Goal: Transaction & Acquisition: Purchase product/service

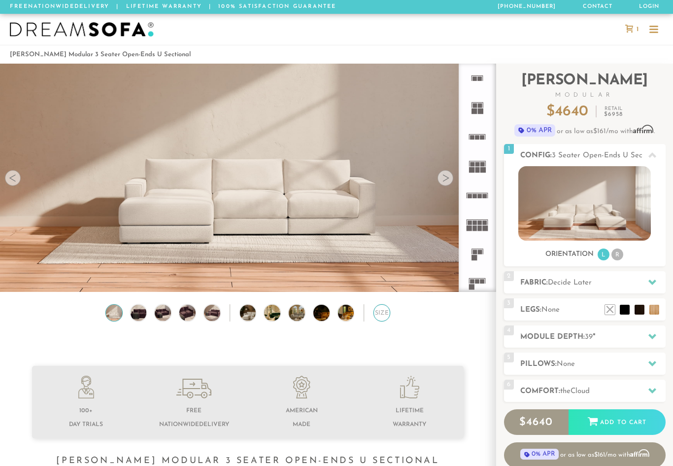
click at [388, 311] on div "Size" at bounding box center [382, 312] width 17 height 17
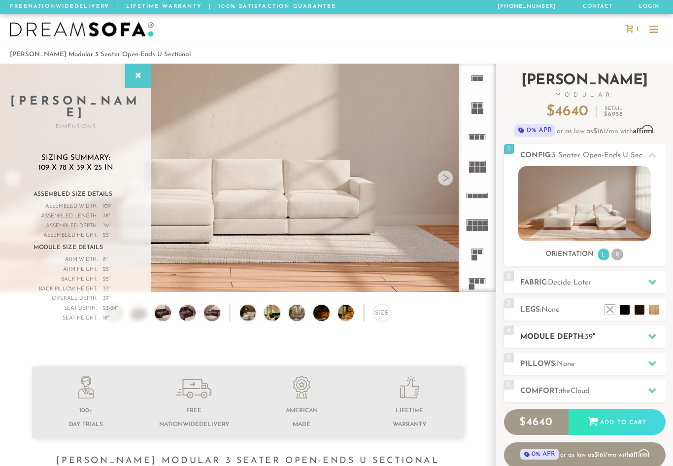
click at [653, 341] on div at bounding box center [652, 336] width 21 height 20
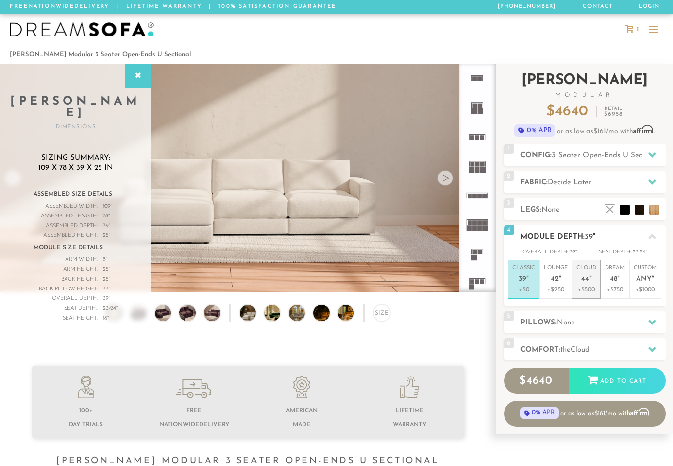
click at [592, 285] on p "+$500" at bounding box center [587, 289] width 20 height 9
click at [557, 283] on p "Lounge 42 "" at bounding box center [556, 274] width 24 height 21
click at [593, 280] on p "Cloud 44 "" at bounding box center [587, 274] width 20 height 21
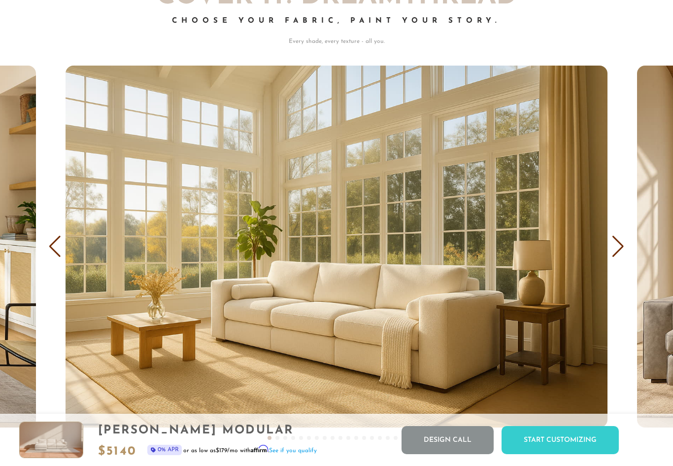
scroll to position [5663, 0]
click at [619, 252] on div "Next slide" at bounding box center [618, 247] width 13 height 22
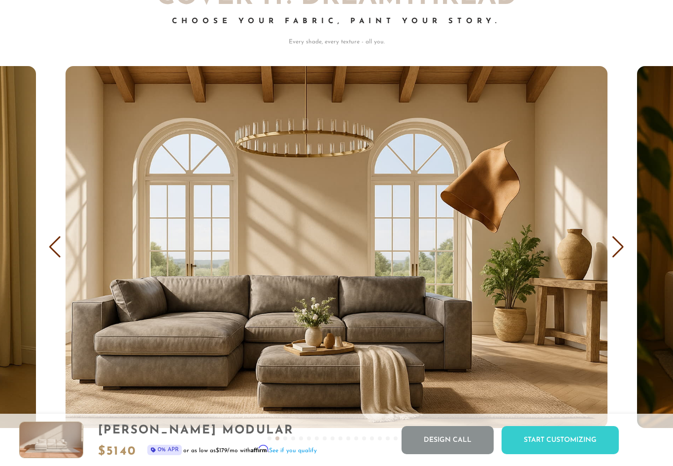
click at [622, 254] on div "Next slide" at bounding box center [618, 247] width 13 height 22
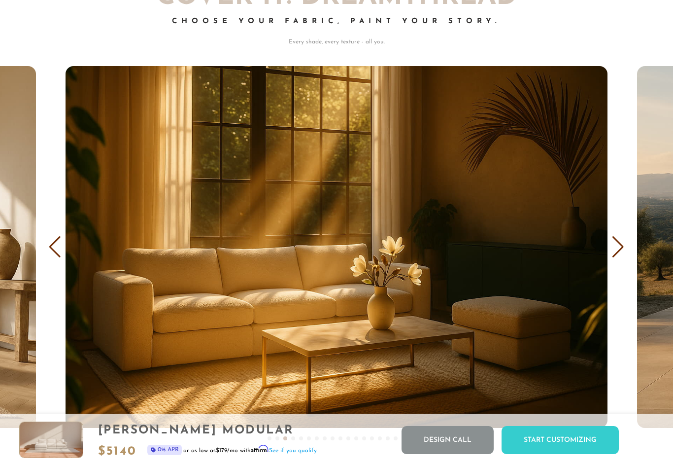
click at [621, 254] on div "Next slide" at bounding box center [618, 247] width 13 height 22
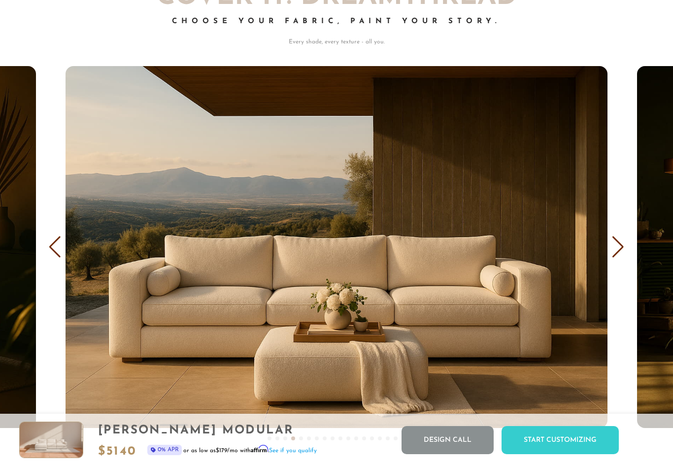
click at [623, 251] on div "Next slide" at bounding box center [618, 247] width 13 height 22
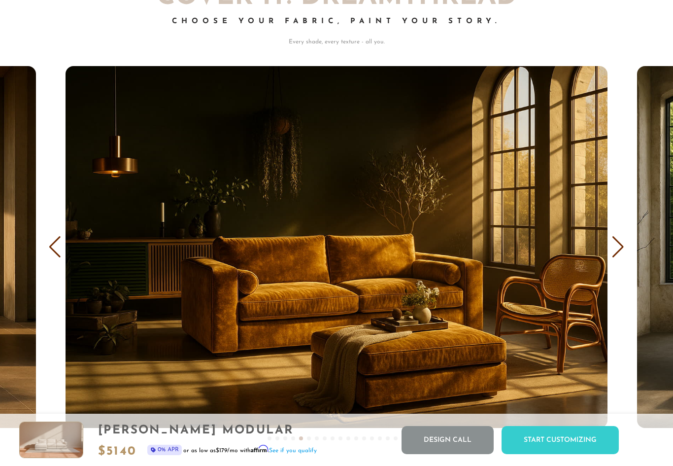
click at [623, 252] on div "Next slide" at bounding box center [618, 247] width 13 height 22
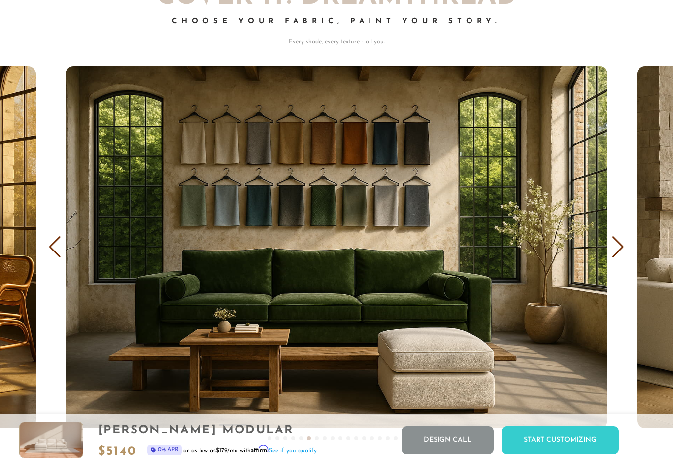
click at [622, 253] on div "Next slide" at bounding box center [618, 247] width 13 height 22
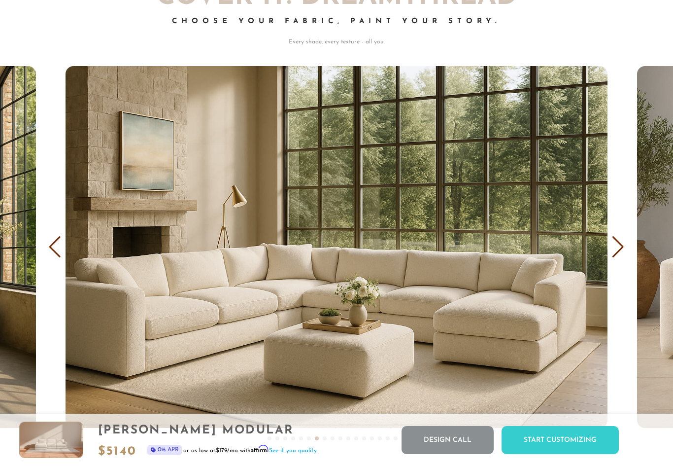
click at [620, 255] on div "Next slide" at bounding box center [618, 247] width 13 height 22
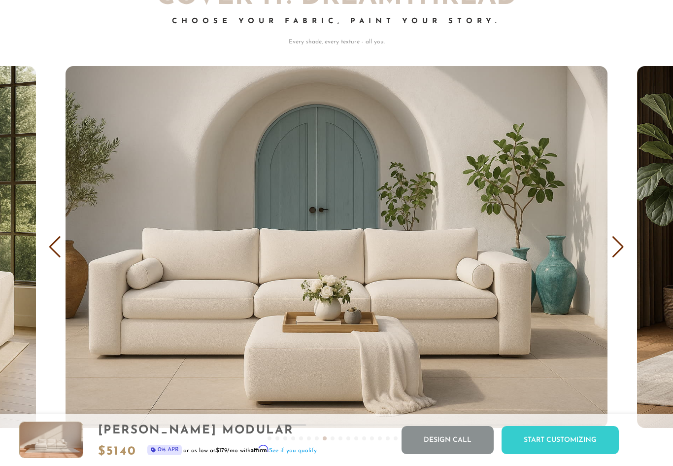
click at [621, 255] on div "Next slide" at bounding box center [618, 247] width 13 height 22
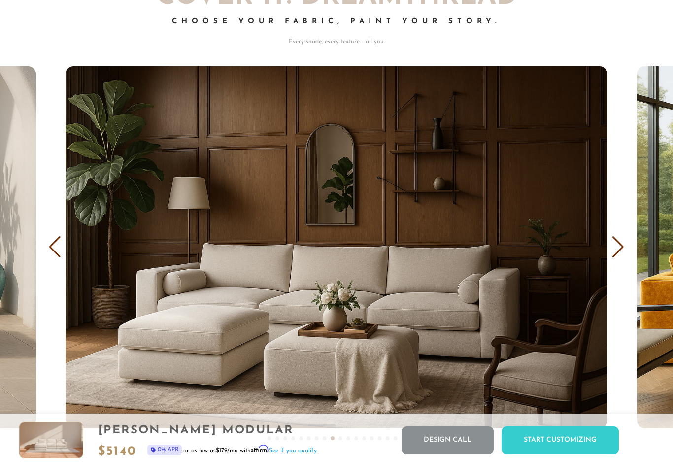
click at [617, 254] on div "Next slide" at bounding box center [618, 247] width 13 height 22
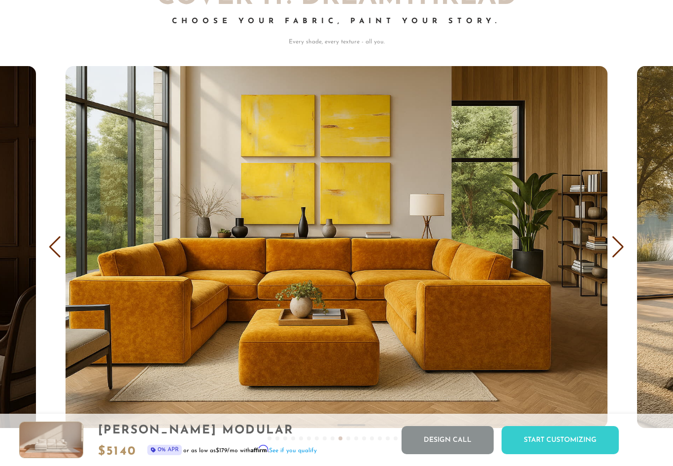
click at [615, 251] on div "Next slide" at bounding box center [618, 247] width 13 height 22
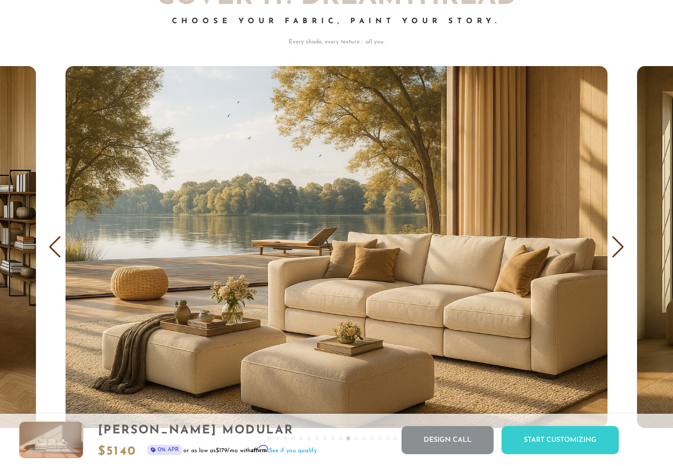
click at [620, 252] on div "Next slide" at bounding box center [618, 247] width 13 height 22
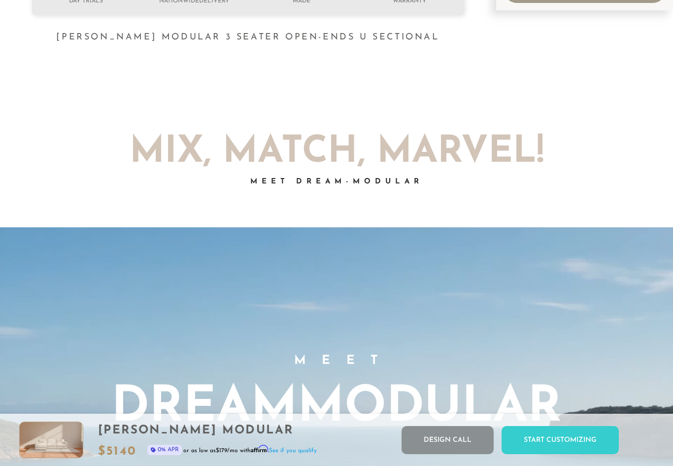
scroll to position [0, 0]
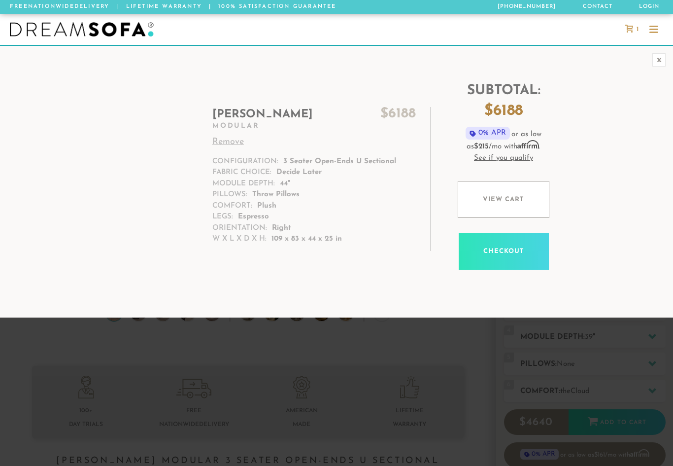
scroll to position [10719, 673]
click at [666, 131] on div "[PERSON_NAME] $ 6188 Modular Remove Configuration: 3 Seater Open-Ends U Section…" at bounding box center [336, 182] width 673 height 242
